Goal: Task Accomplishment & Management: Complete application form

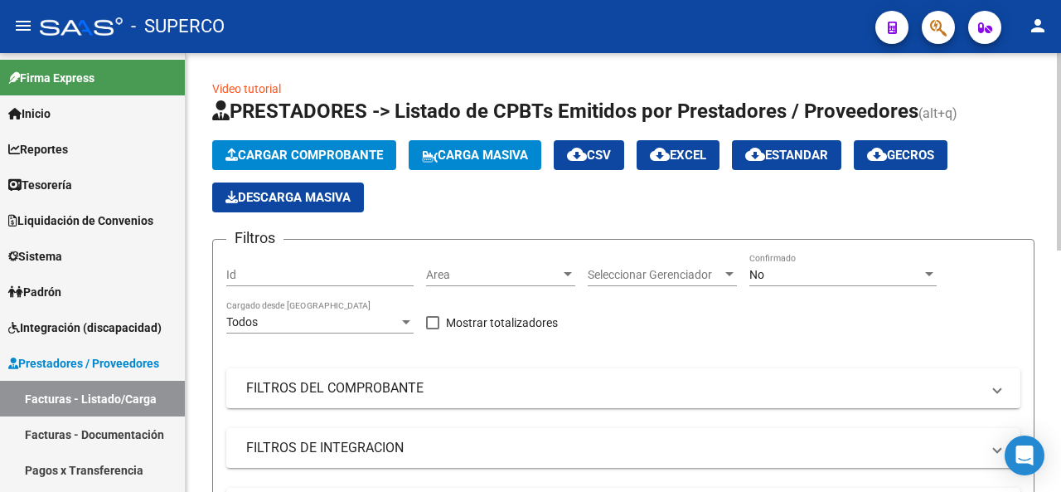
click at [313, 155] on span "Cargar Comprobante" at bounding box center [305, 155] width 158 height 15
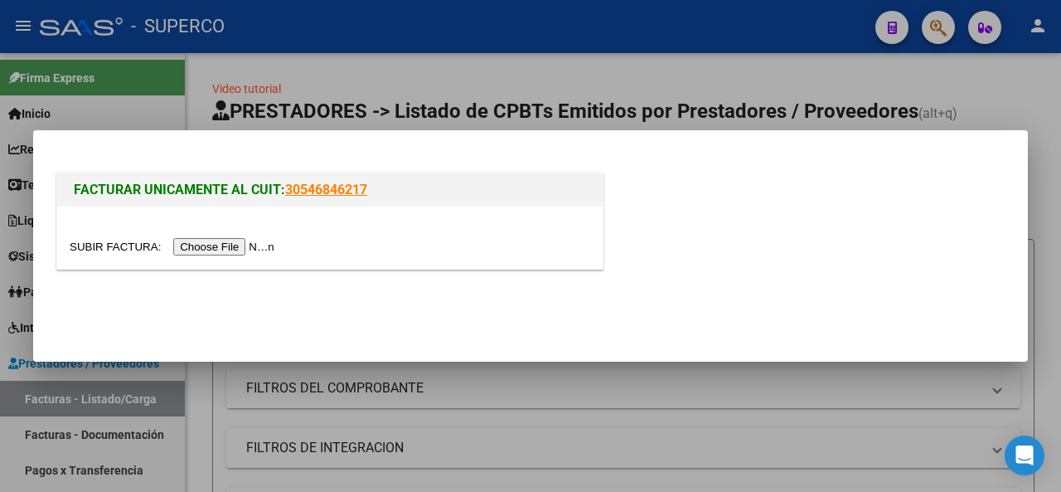
click at [255, 251] on input "file" at bounding box center [175, 246] width 210 height 17
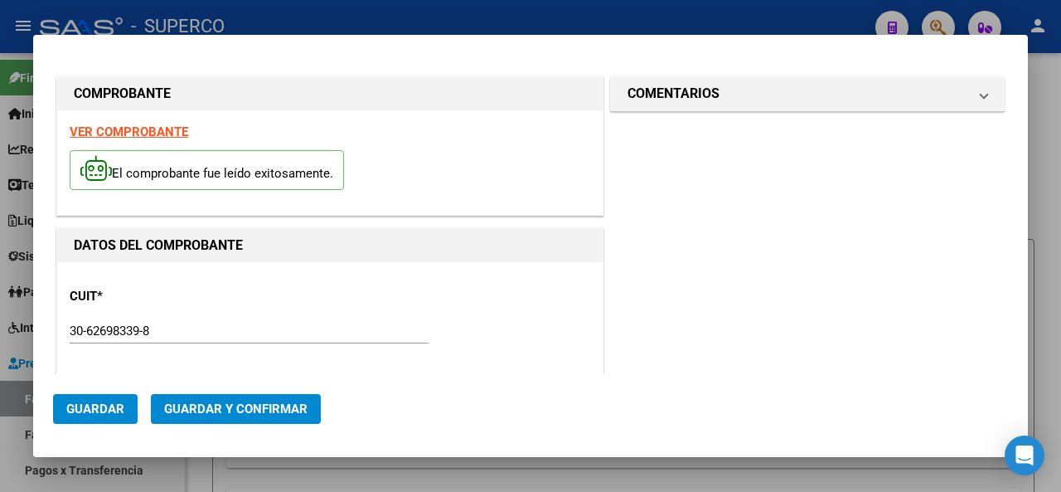
type input "5151"
type input "$ 1.267,00"
type input "[DATE]"
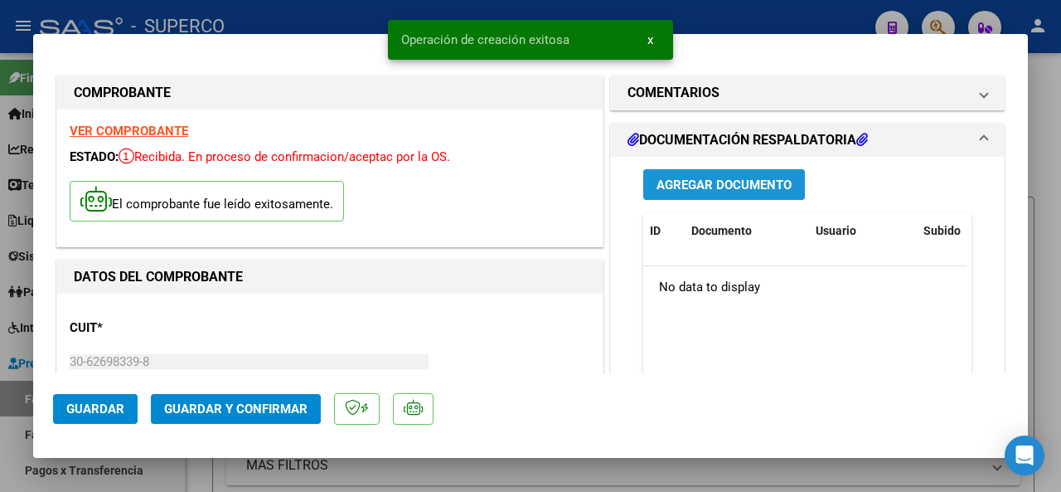
click at [725, 182] on span "Agregar Documento" at bounding box center [724, 184] width 135 height 15
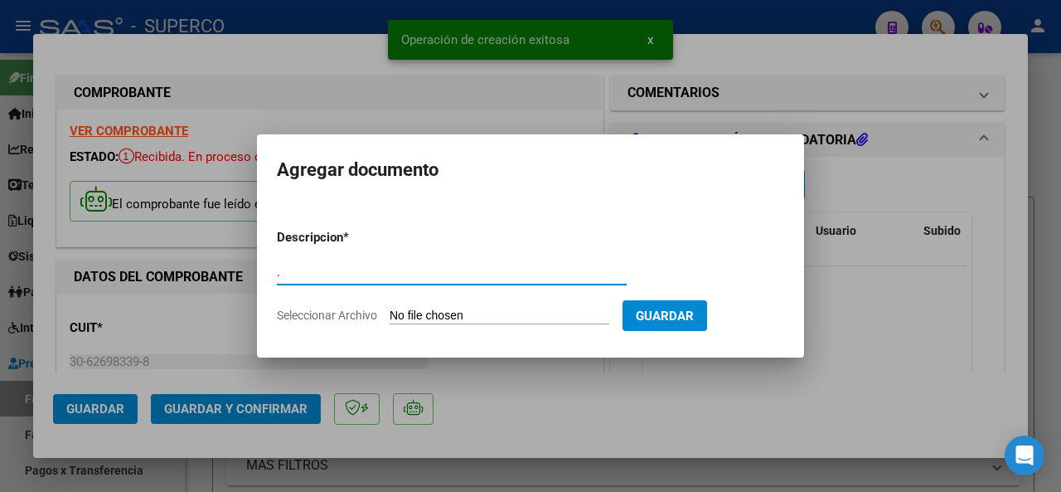
type input "."
click at [589, 319] on input "Seleccionar Archivo" at bounding box center [500, 316] width 220 height 16
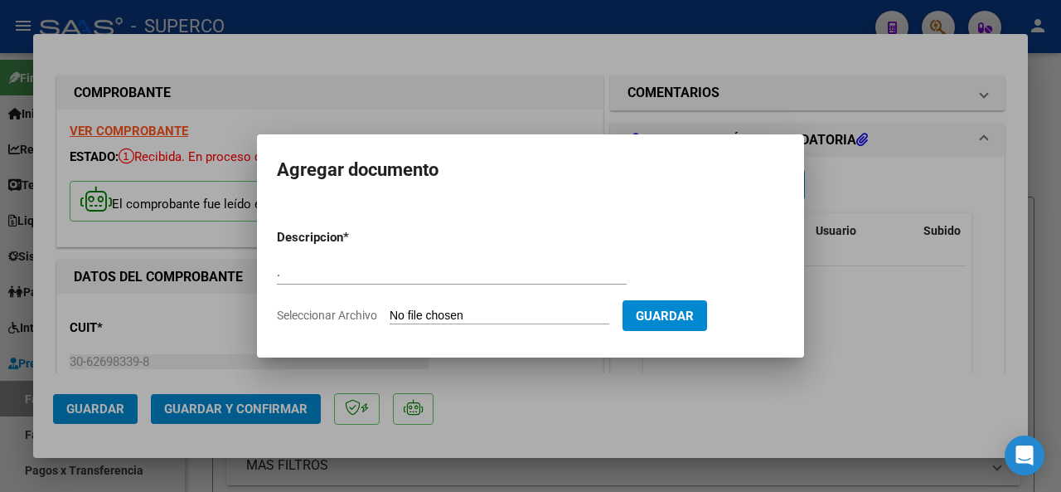
type input "C:\fakepath\DETALLE FACT C 0111 - 00005151.pdf"
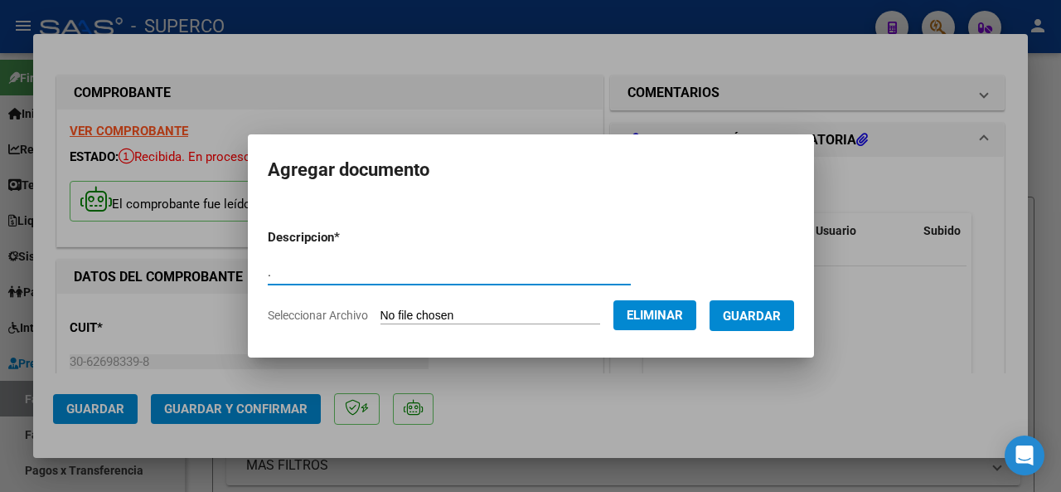
click at [281, 274] on input "." at bounding box center [449, 271] width 363 height 15
click at [361, 313] on app-file-uploader "Seleccionar Archivo Eliminar" at bounding box center [489, 315] width 442 height 15
click at [528, 321] on app-file-uploader "Seleccionar Archivo Eliminar" at bounding box center [489, 315] width 442 height 15
click at [277, 277] on input "." at bounding box center [449, 271] width 363 height 15
type input "d"
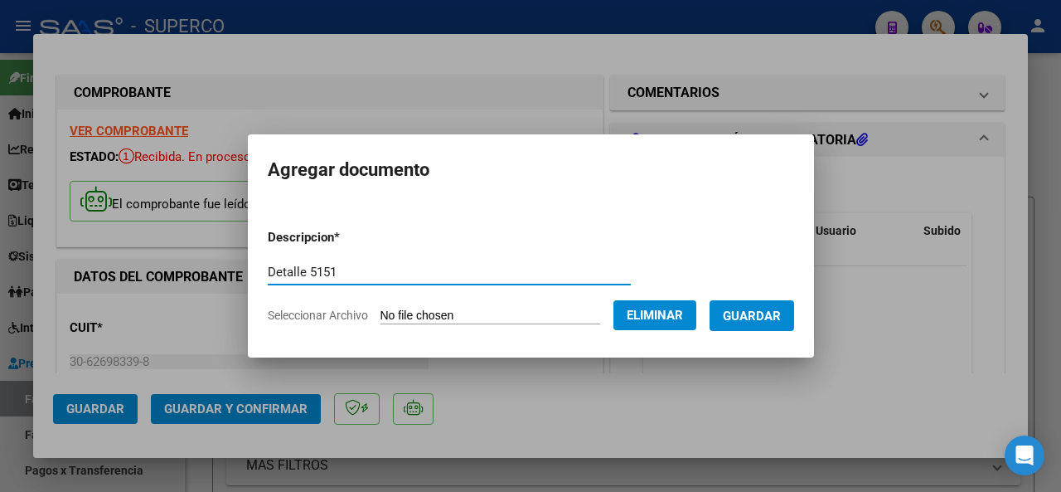
type input "Detalle 5151"
click at [751, 315] on span "Guardar" at bounding box center [752, 315] width 58 height 15
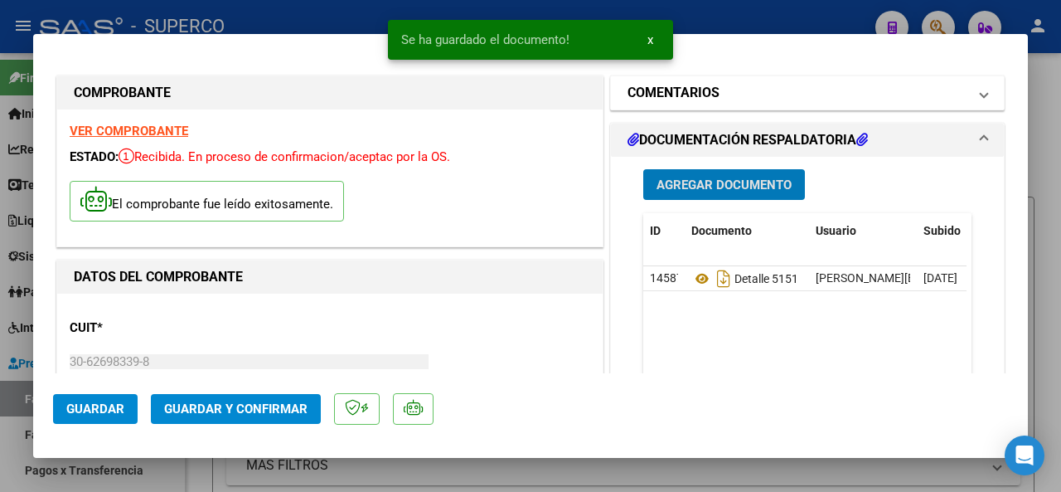
click at [720, 96] on mat-panel-title "COMENTARIOS" at bounding box center [798, 93] width 340 height 20
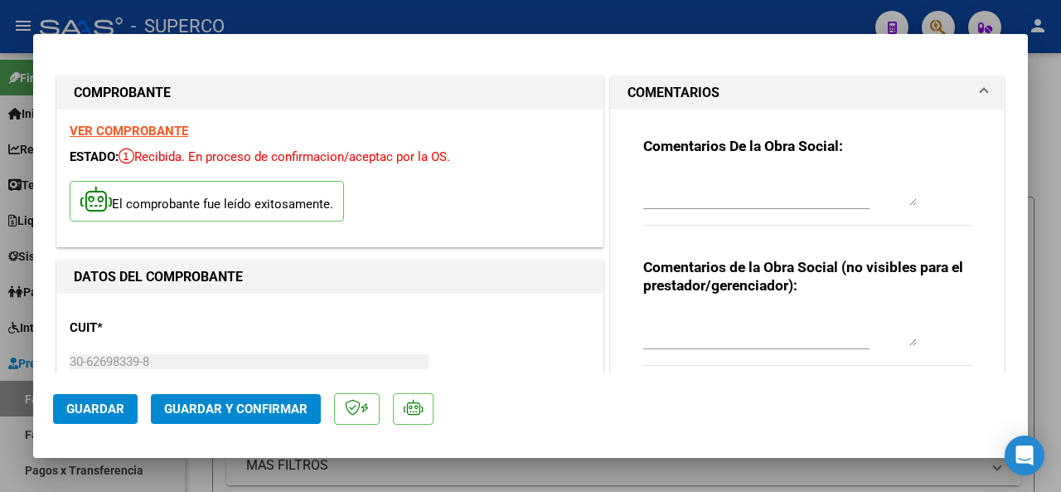
click at [695, 202] on textarea at bounding box center [780, 188] width 274 height 33
type textarea "Coca cola 100%"
click at [204, 417] on button "Guardar y Confirmar" at bounding box center [236, 409] width 170 height 30
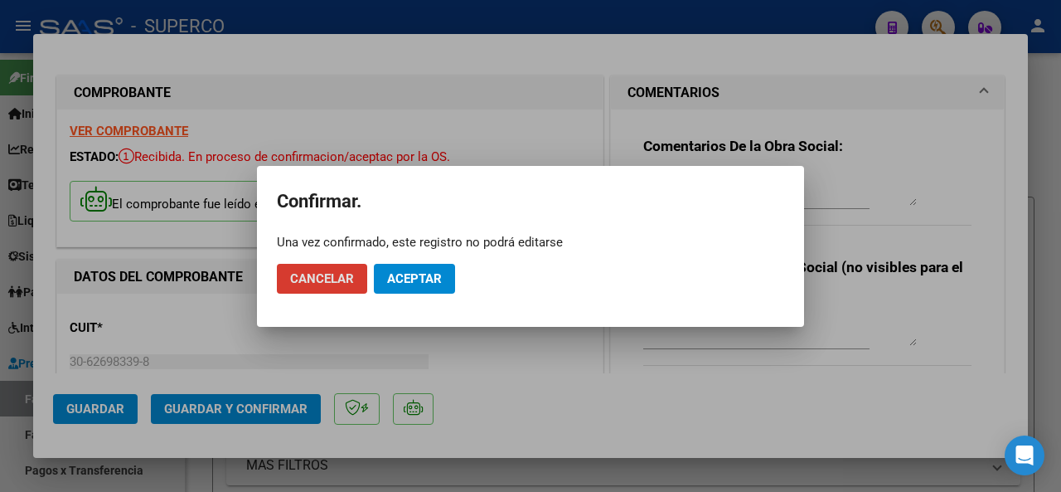
click at [401, 282] on span "Aceptar" at bounding box center [414, 278] width 55 height 15
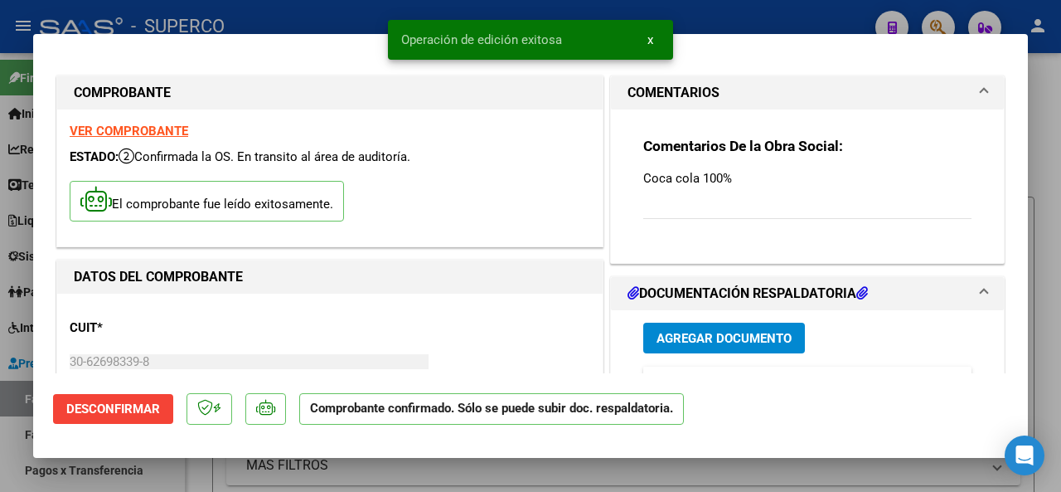
click at [350, 7] on div at bounding box center [530, 246] width 1061 height 492
type input "$ 0,00"
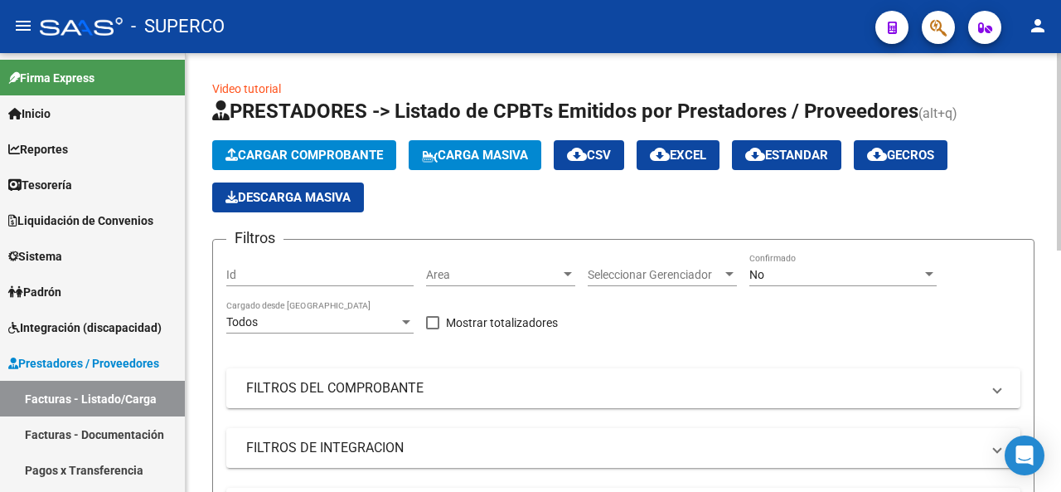
click at [318, 159] on span "Cargar Comprobante" at bounding box center [305, 155] width 158 height 15
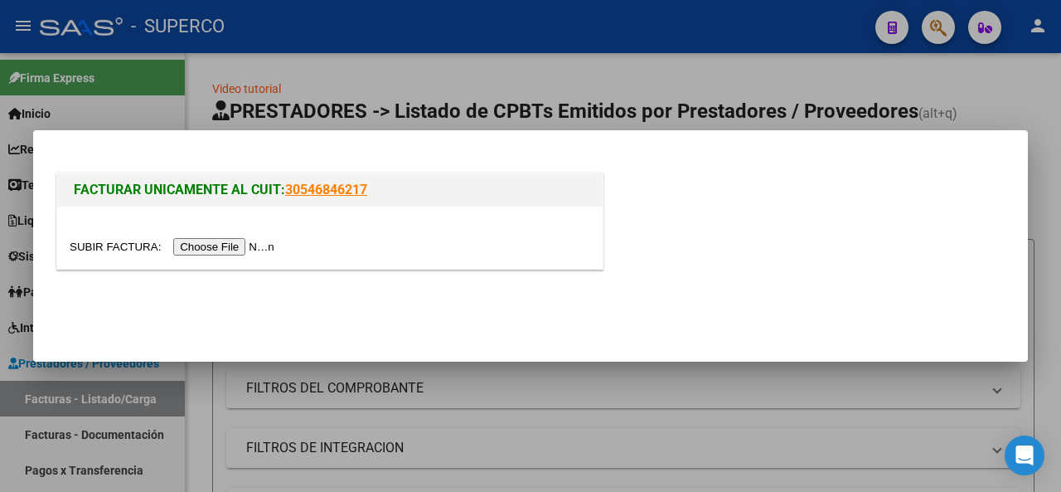
click at [248, 251] on input "file" at bounding box center [175, 246] width 210 height 17
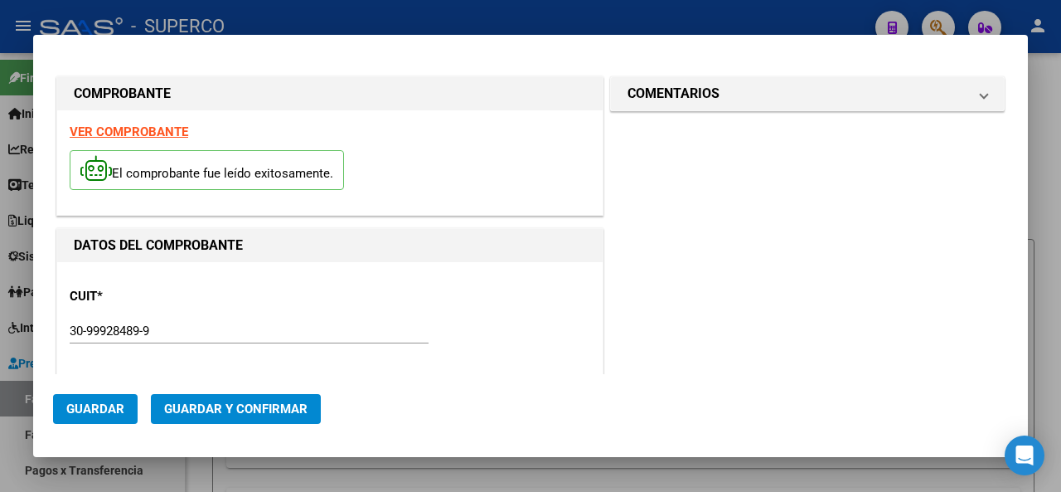
type input "205435"
type input "$ 10.324,68"
type input "[DATE]"
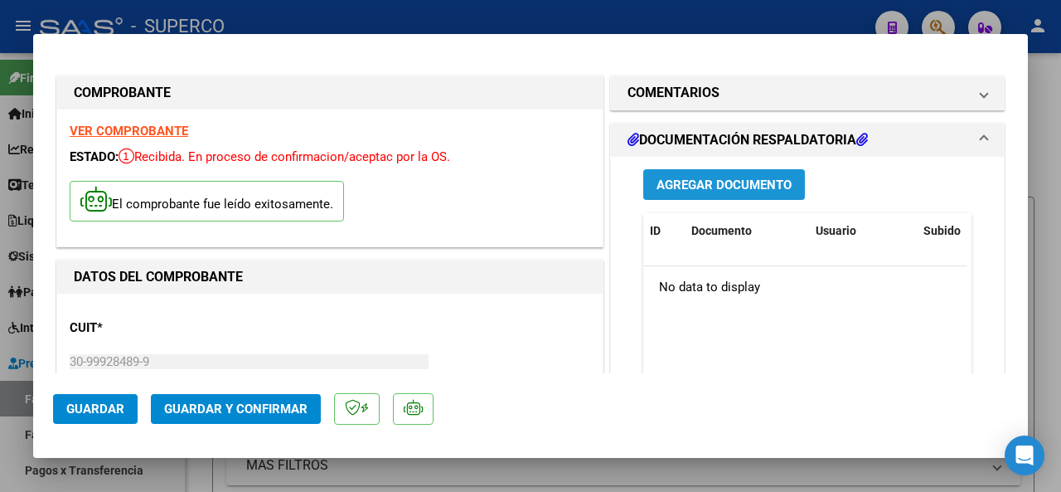
click at [713, 188] on span "Agregar Documento" at bounding box center [724, 184] width 135 height 15
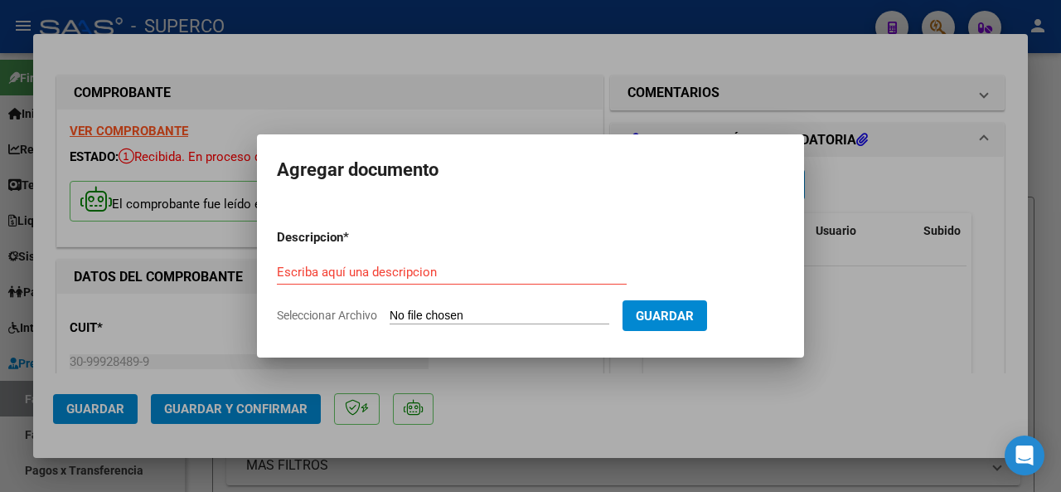
click at [431, 311] on input "Seleccionar Archivo" at bounding box center [500, 316] width 220 height 16
type input "C:\fakepath\SUPERCO-205435 (1).pdf"
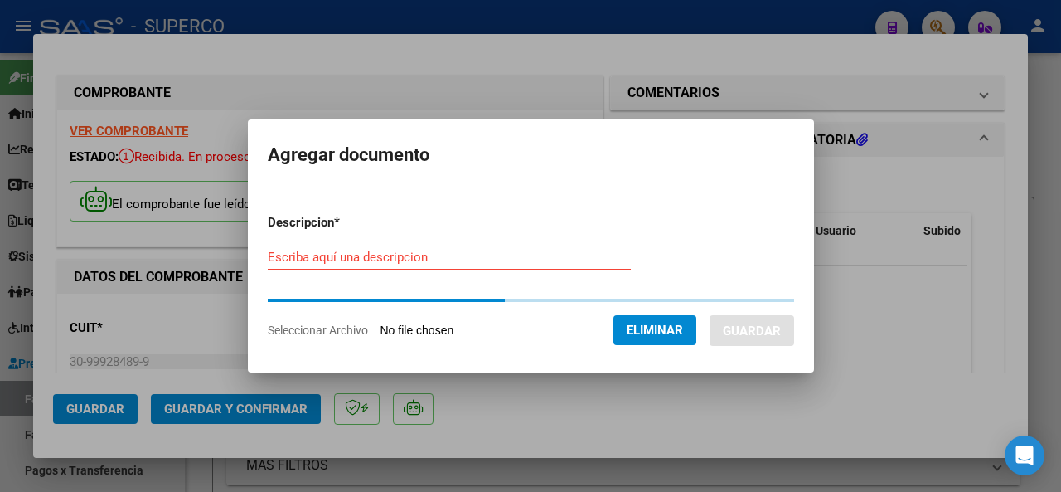
click at [342, 258] on input "Escriba aquí una descripcion" at bounding box center [449, 257] width 363 height 15
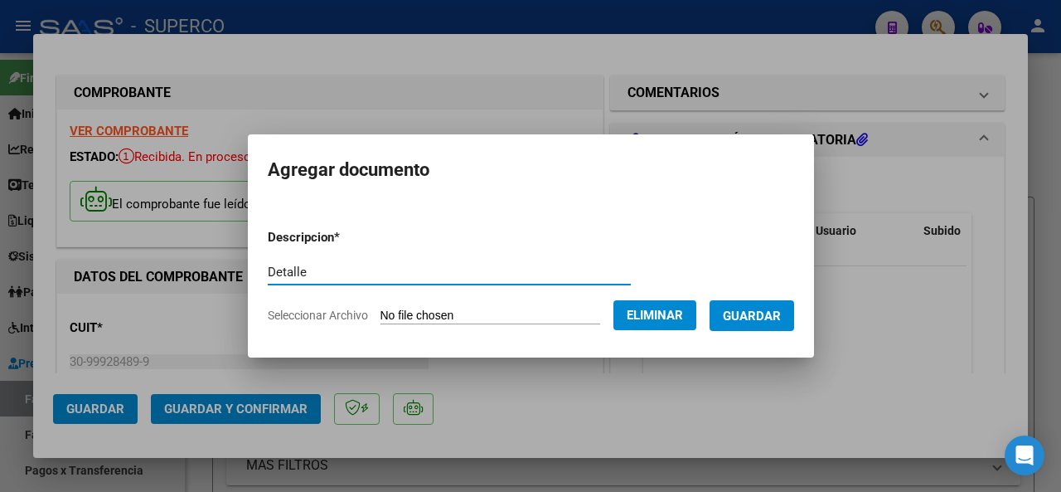
type input "Detalle"
click at [781, 316] on span "Guardar" at bounding box center [752, 315] width 58 height 15
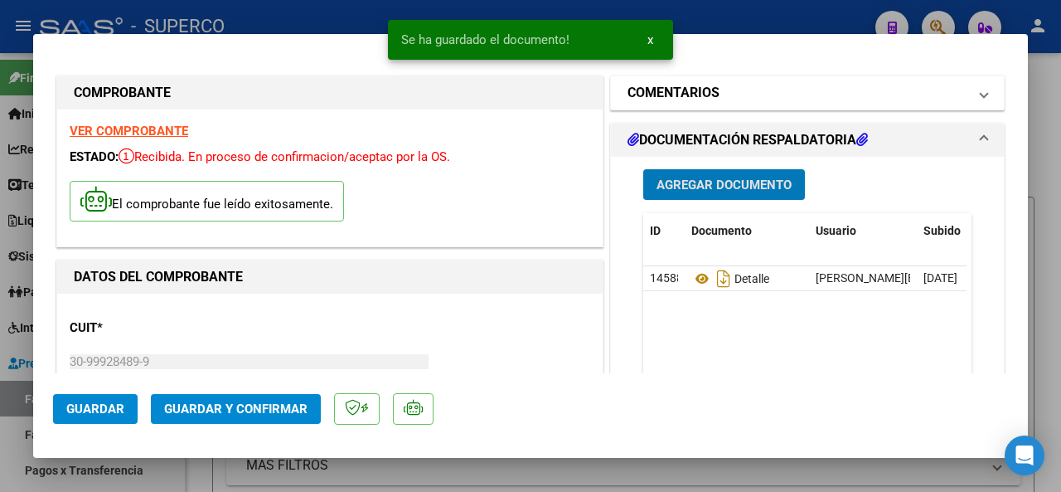
click at [736, 96] on mat-panel-title "COMENTARIOS" at bounding box center [798, 93] width 340 height 20
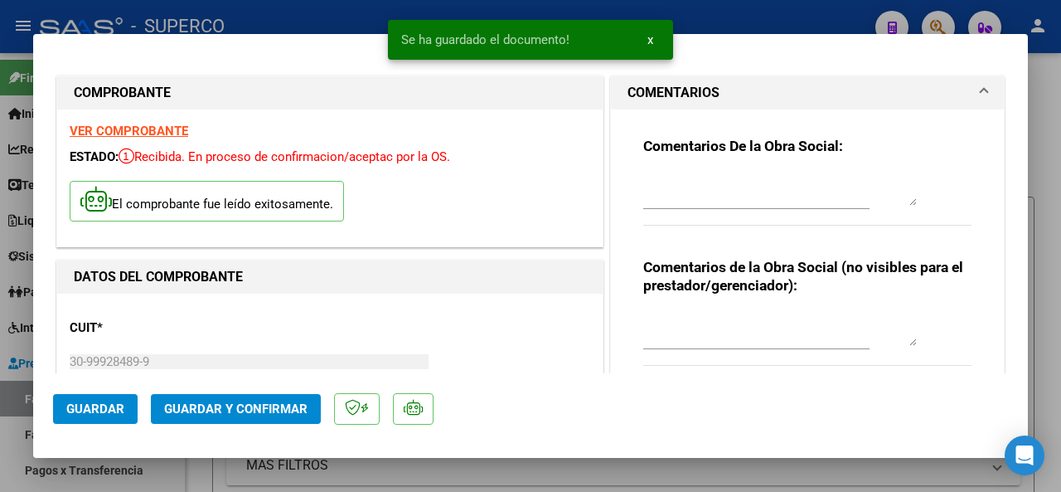
click at [685, 185] on textarea at bounding box center [780, 188] width 274 height 33
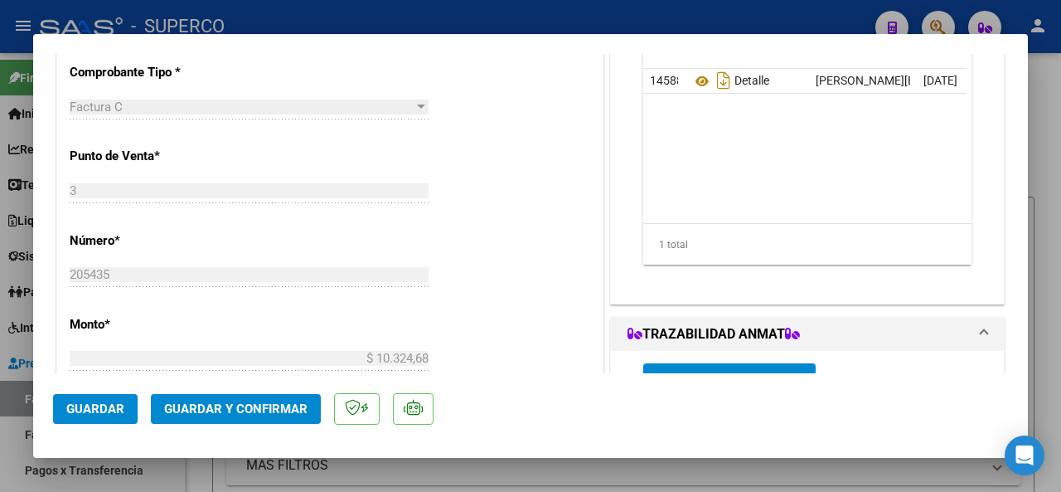
scroll to position [580, 0]
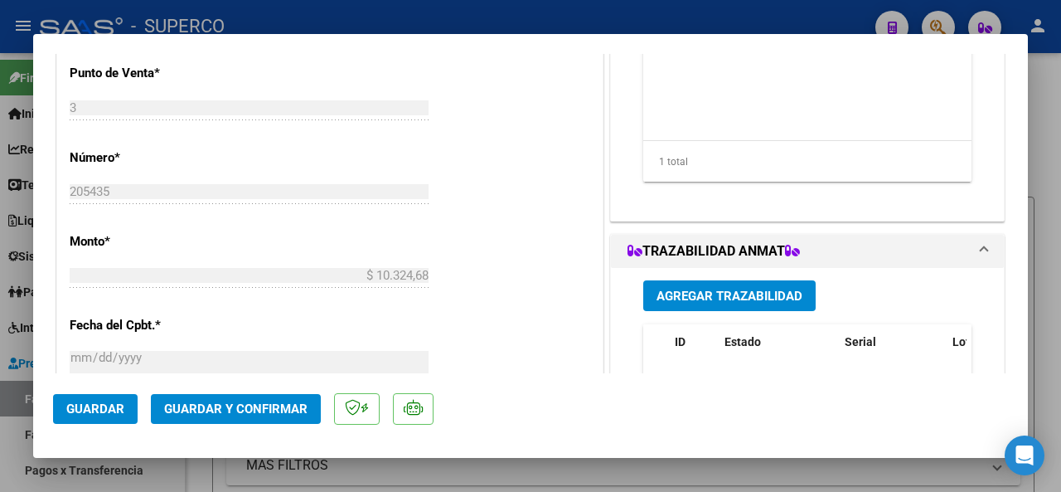
type textarea "femsa 100%"
click at [245, 406] on span "Guardar y Confirmar" at bounding box center [235, 408] width 143 height 15
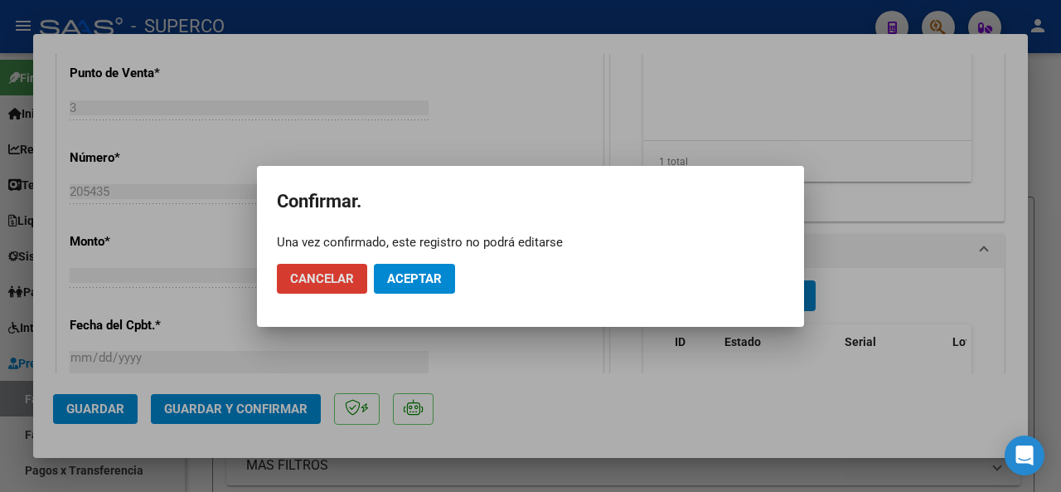
click at [416, 284] on span "Aceptar" at bounding box center [414, 278] width 55 height 15
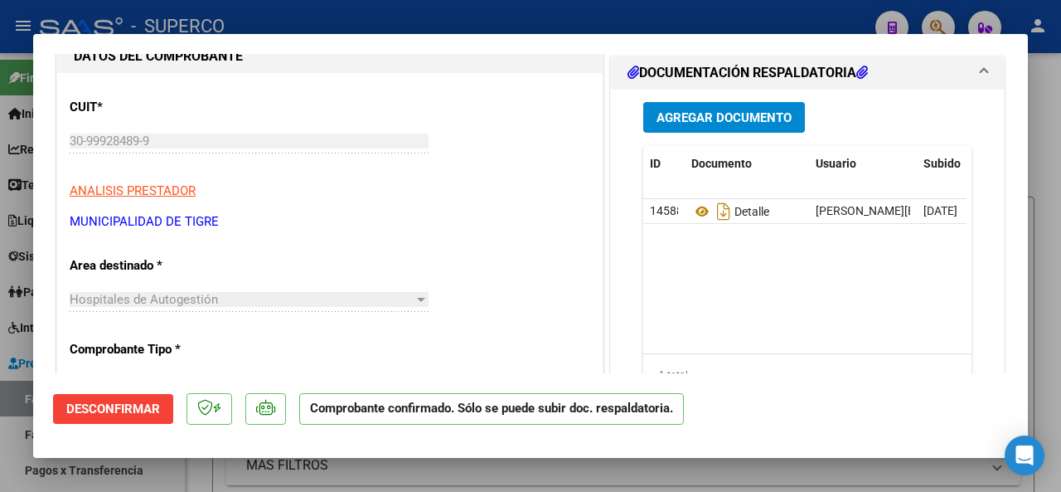
scroll to position [166, 0]
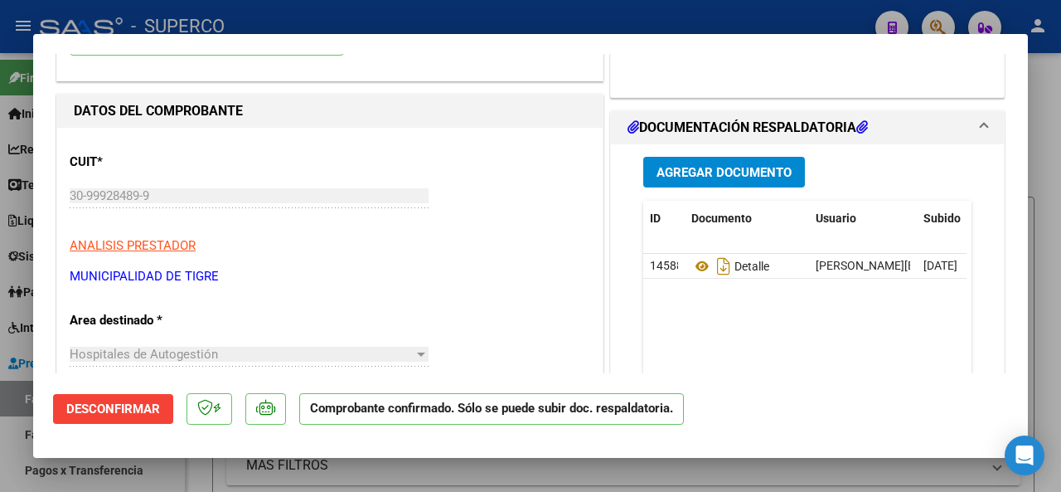
drag, startPoint x: 245, startPoint y: 273, endPoint x: 51, endPoint y: 281, distance: 193.4
click at [51, 281] on mat-dialog-content "COMPROBANTE VER COMPROBANTE ESTADO: Confirmada la OS. En transito al área de au…" at bounding box center [530, 213] width 995 height 319
copy p "MUNICIPALIDAD DE TIGRE"
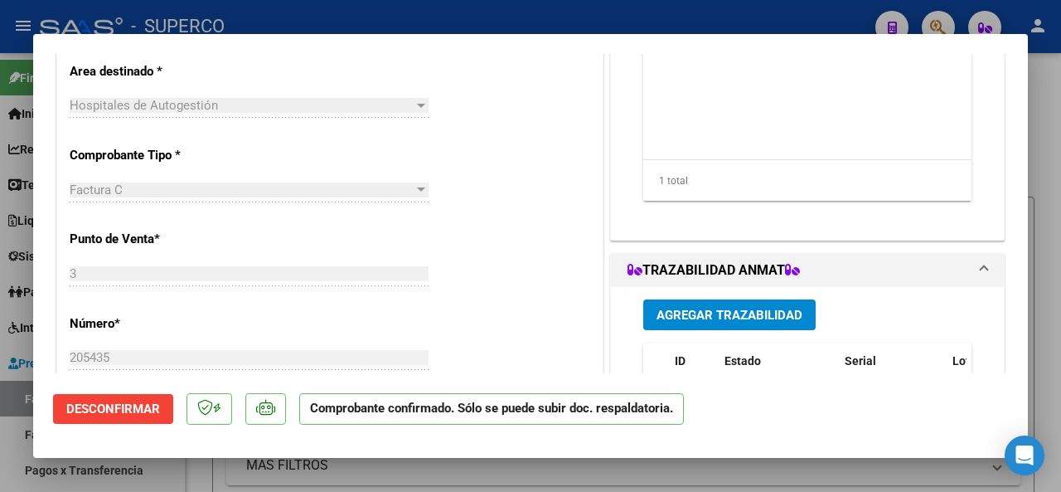
scroll to position [497, 0]
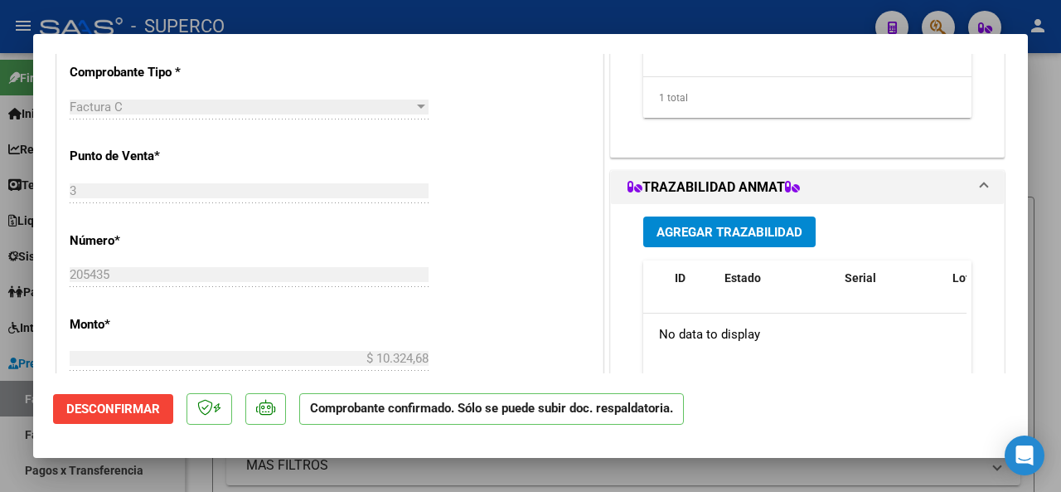
click at [35, 267] on mat-dialog-content "COMPROBANTE VER COMPROBANTE ESTADO: Confirmada la OS. En transito al área de au…" at bounding box center [530, 213] width 995 height 319
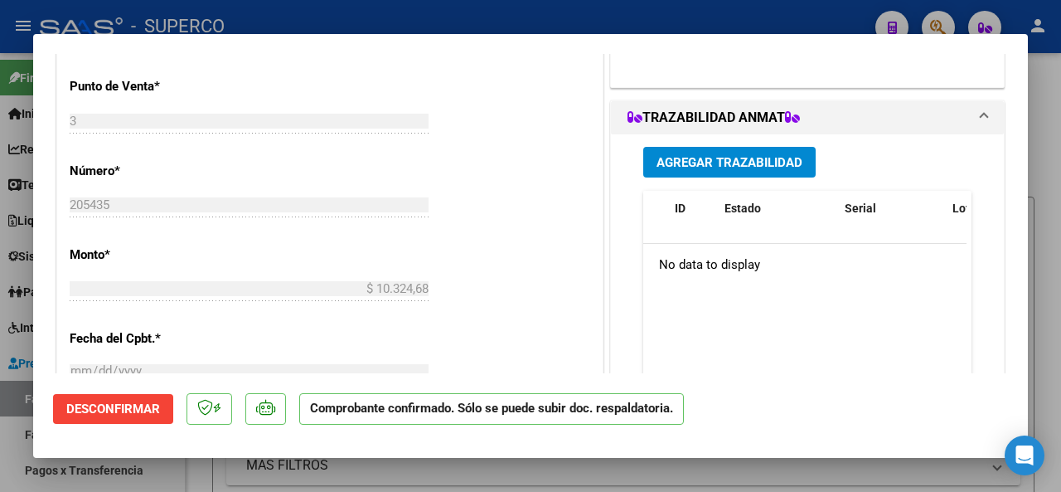
scroll to position [663, 0]
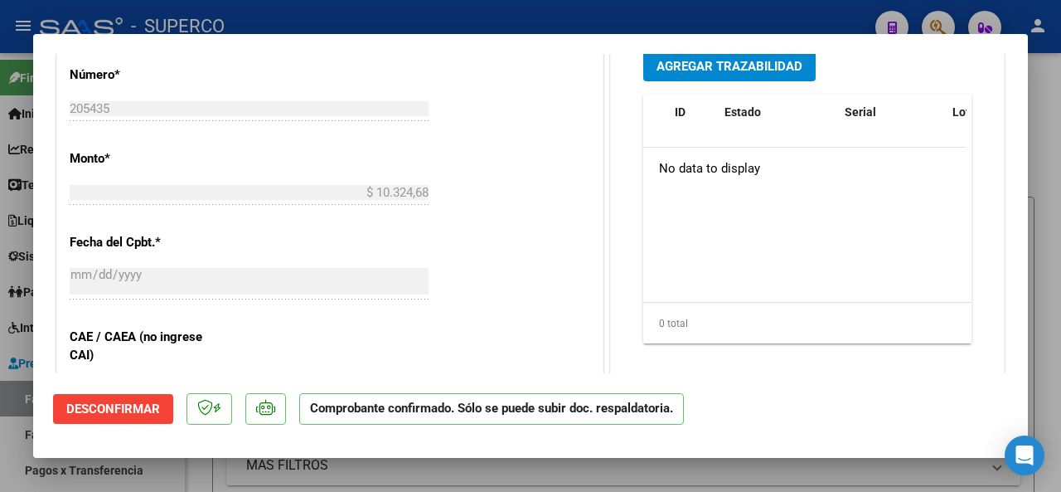
click at [425, 196] on app-form-text-field "Monto * $ 10.324,68 Ingresar el monto" at bounding box center [256, 176] width 372 height 50
